Goal: Communication & Community: Answer question/provide support

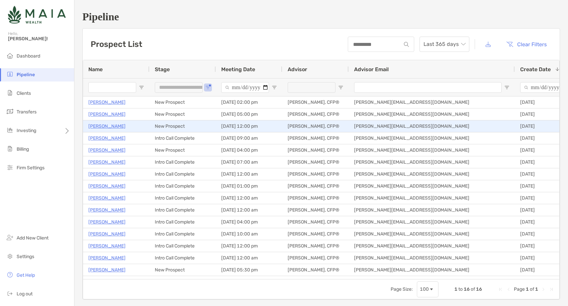
click at [103, 125] on p "[PERSON_NAME]" at bounding box center [106, 126] width 37 height 8
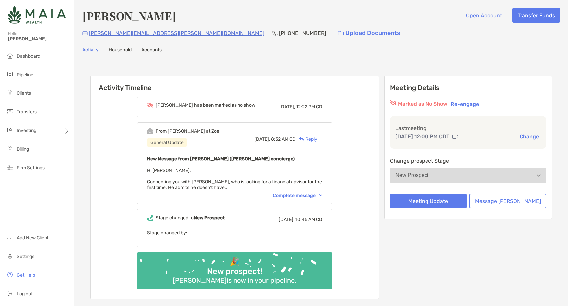
click at [481, 104] on button "Re-engage" at bounding box center [465, 104] width 32 height 8
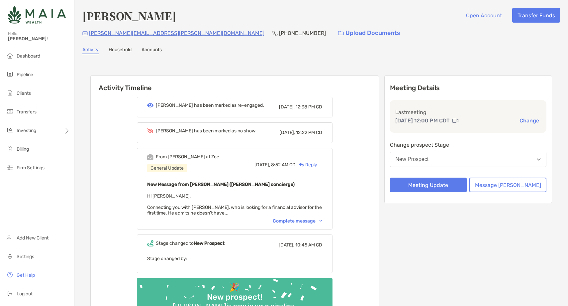
click at [525, 122] on button "Change" at bounding box center [530, 120] width 24 height 7
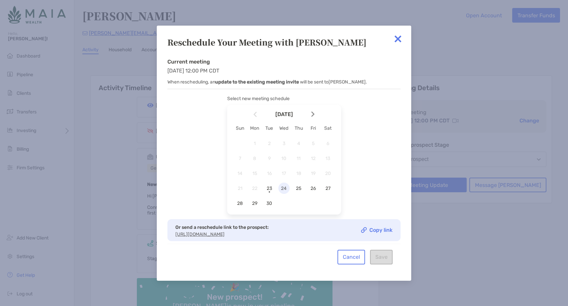
click at [283, 185] on span "24" at bounding box center [284, 188] width 11 height 6
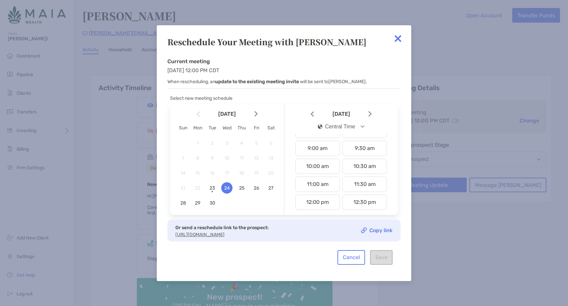
scroll to position [173, 0]
click at [326, 178] on div "12:00 pm" at bounding box center [317, 183] width 45 height 15
click at [385, 259] on button "Save" at bounding box center [381, 257] width 23 height 15
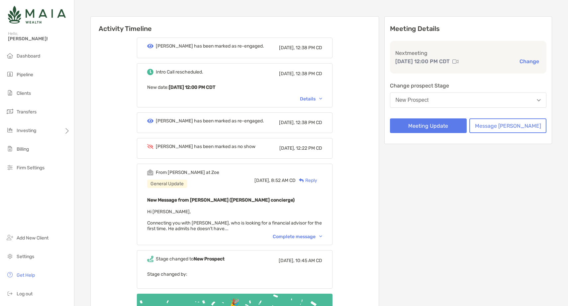
scroll to position [89, 0]
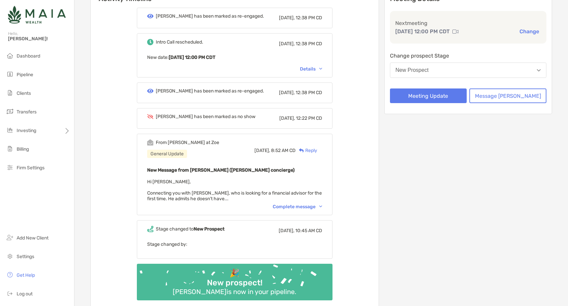
click at [302, 205] on div "Complete message" at bounding box center [298, 207] width 50 height 6
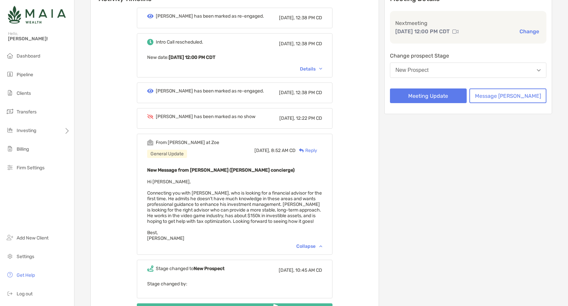
click at [317, 149] on div "Reply" at bounding box center [307, 150] width 22 height 7
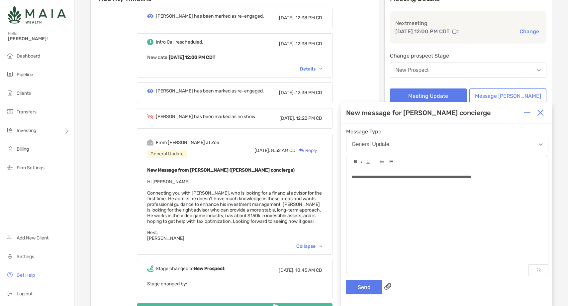
click at [367, 294] on div "**********" at bounding box center [446, 214] width 211 height 182
click at [369, 289] on button "Send" at bounding box center [364, 287] width 36 height 15
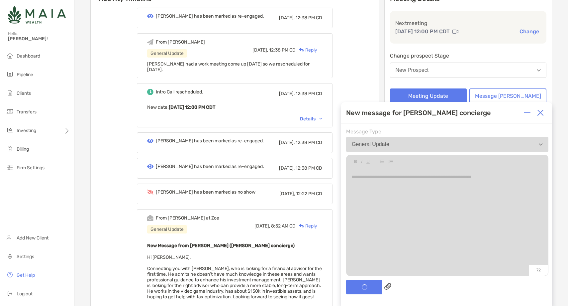
click at [535, 114] on div at bounding box center [540, 112] width 13 height 13
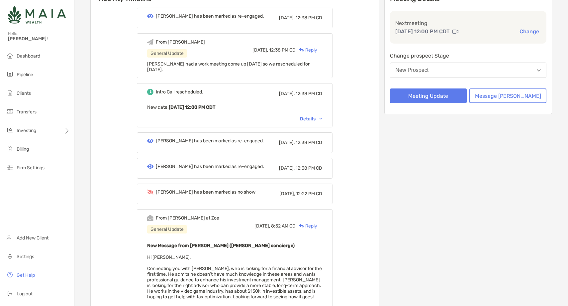
scroll to position [0, 0]
